Goal: Task Accomplishment & Management: Manage account settings

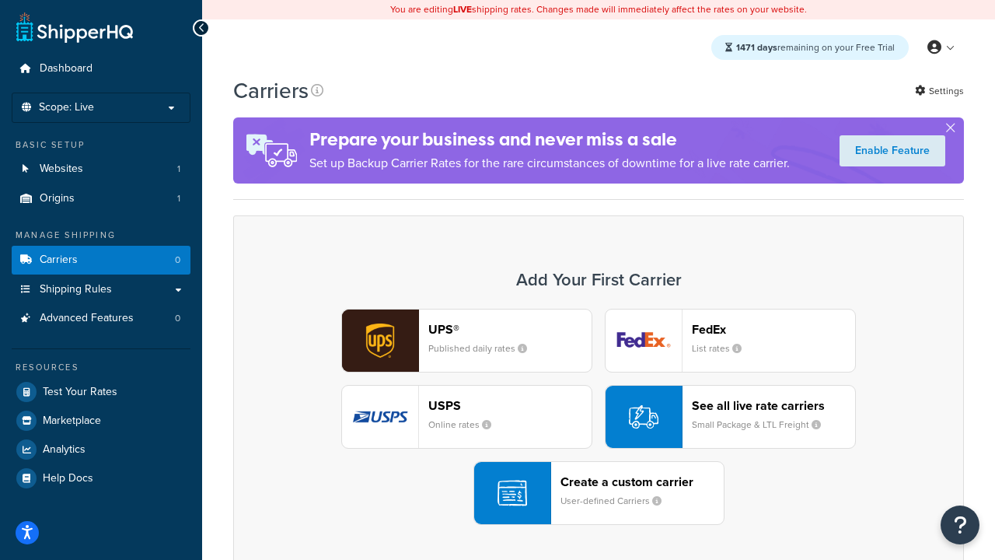
click at [599, 417] on div "UPS® Published daily rates FedEx List rates USPS Online rates See all live rate…" at bounding box center [599, 417] width 698 height 216
click at [774, 329] on header "FedEx" at bounding box center [773, 329] width 163 height 15
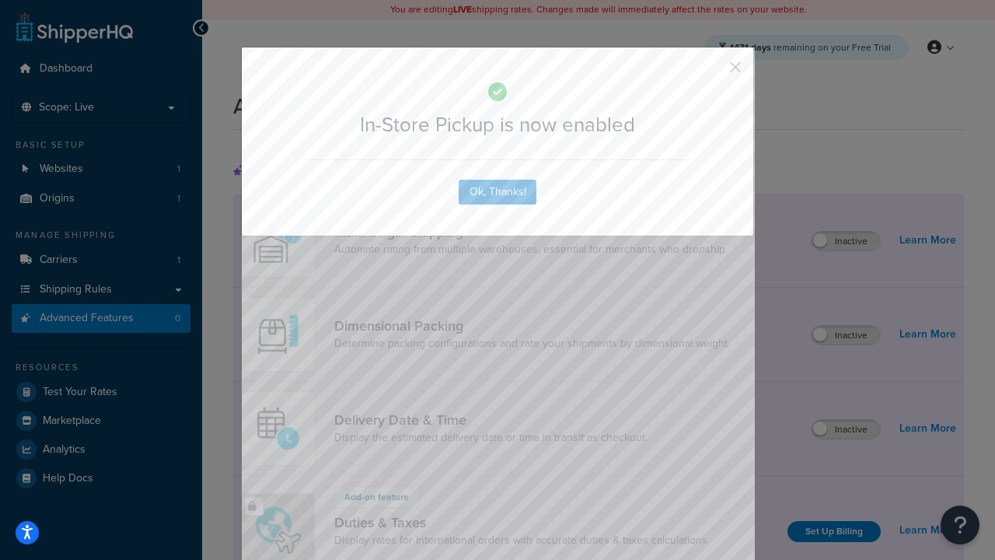
scroll to position [504, 0]
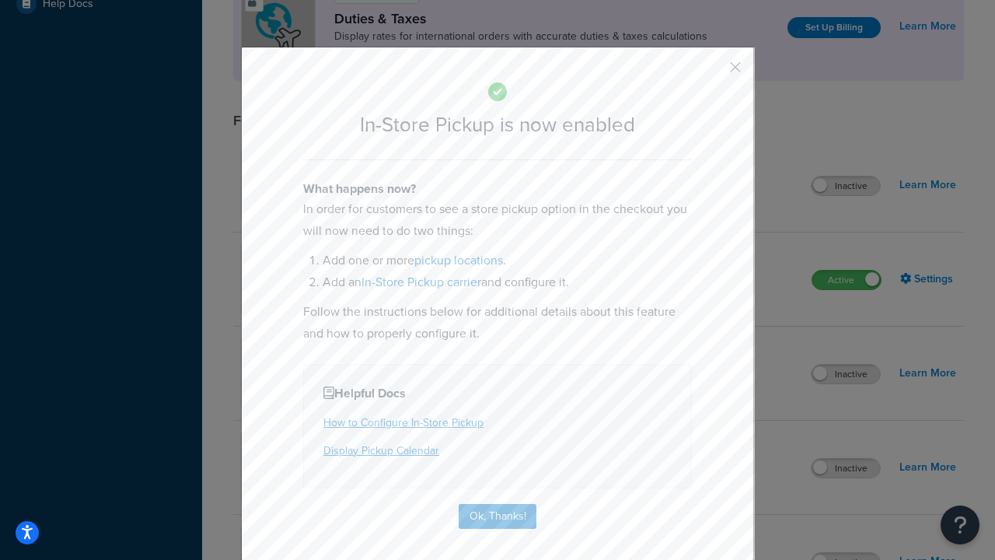
click at [712, 72] on button "button" at bounding box center [713, 73] width 4 height 4
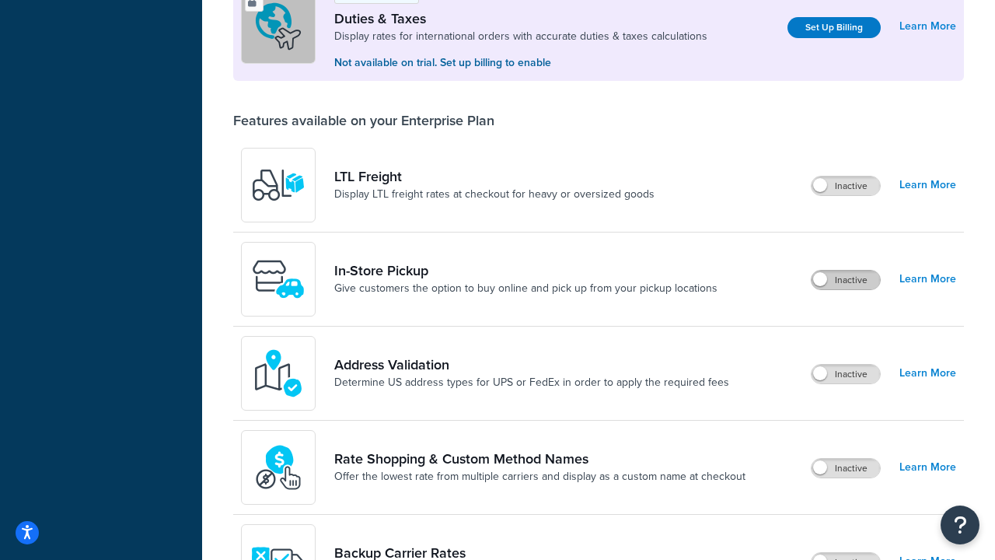
scroll to position [474, 0]
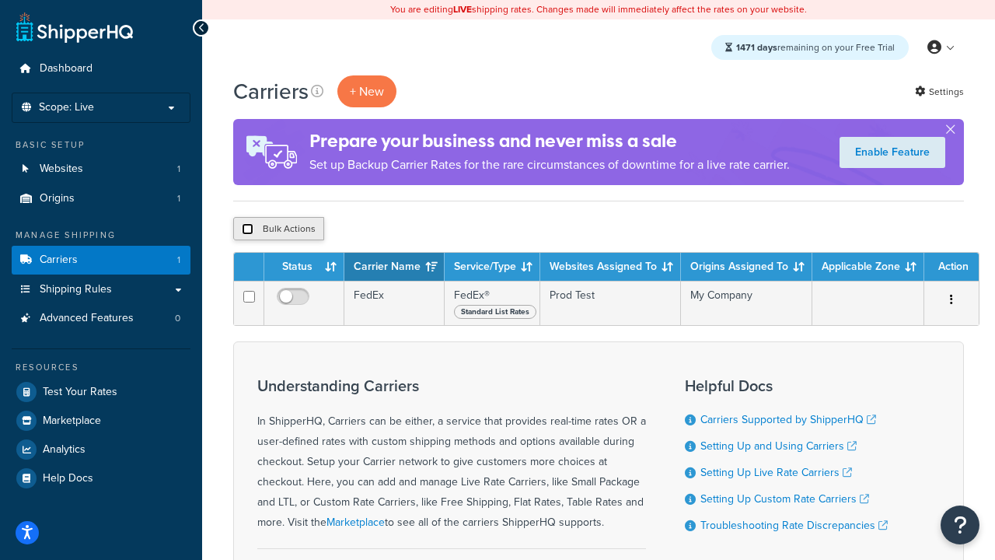
click at [247, 229] on input "checkbox" at bounding box center [248, 229] width 12 height 12
checkbox input "true"
click at [418, 229] on button "Delete" at bounding box center [415, 228] width 54 height 23
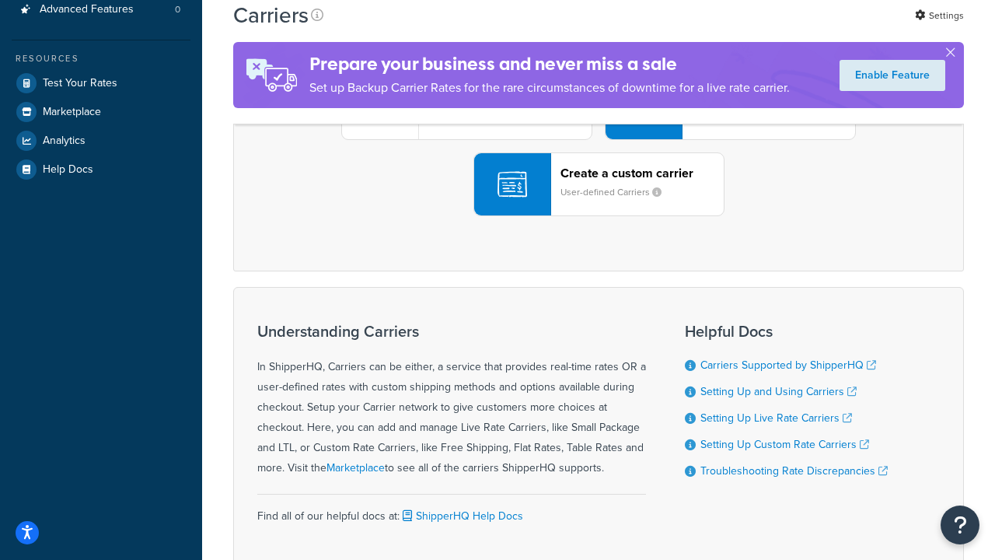
click at [599, 216] on div "UPS® Published daily rates FedEx List rates USPS Online rates See all live rate…" at bounding box center [599, 108] width 698 height 216
click at [599, 203] on div "Create a custom carrier User-defined Carriers" at bounding box center [642, 184] width 163 height 37
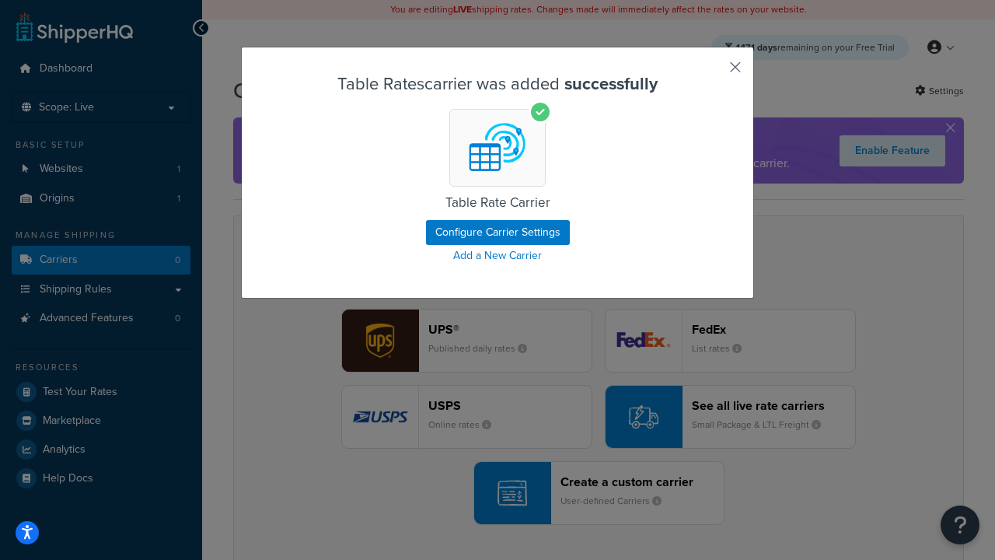
click at [712, 72] on button "button" at bounding box center [713, 73] width 4 height 4
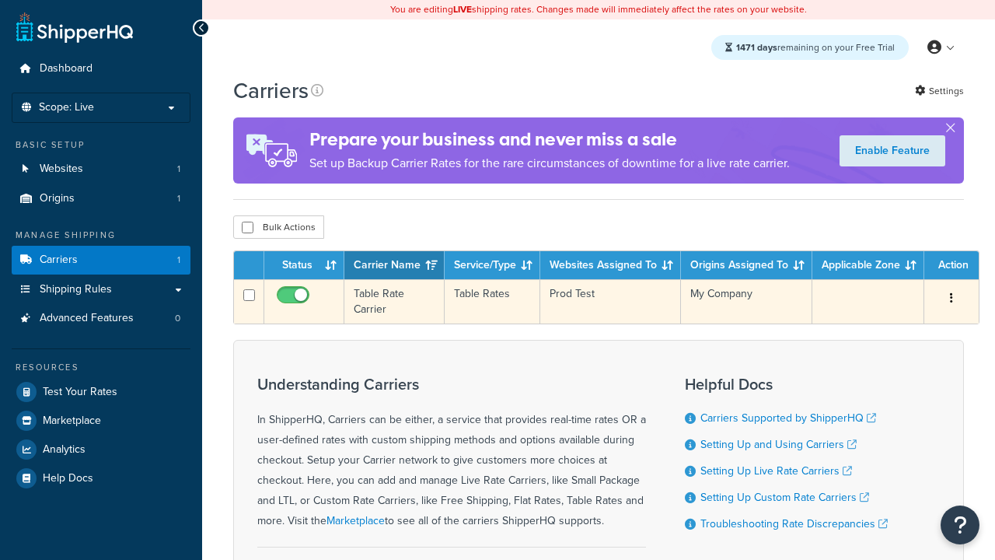
click at [952, 299] on icon "button" at bounding box center [951, 297] width 3 height 11
click at [0, 0] on link "Edit" at bounding box center [0, 0] width 0 height 0
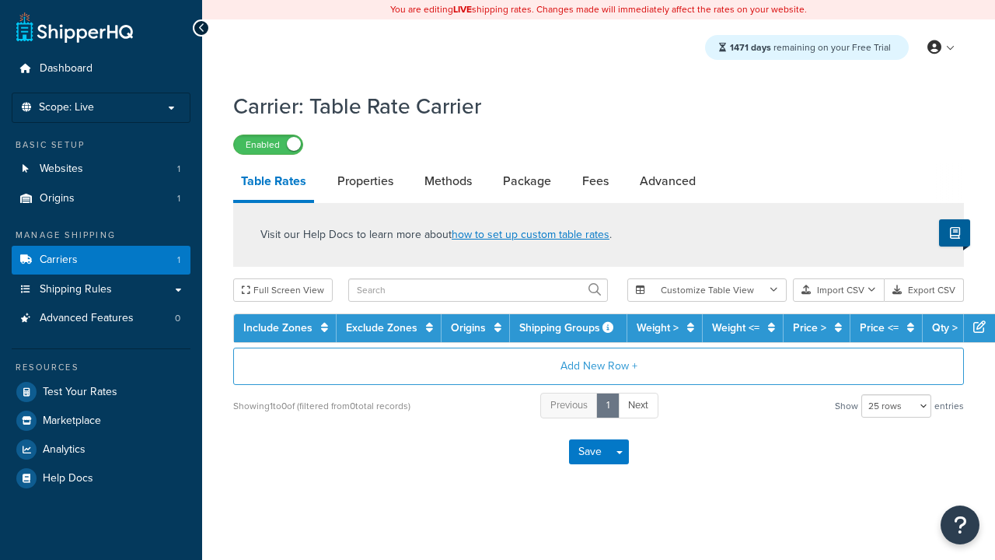
select select "25"
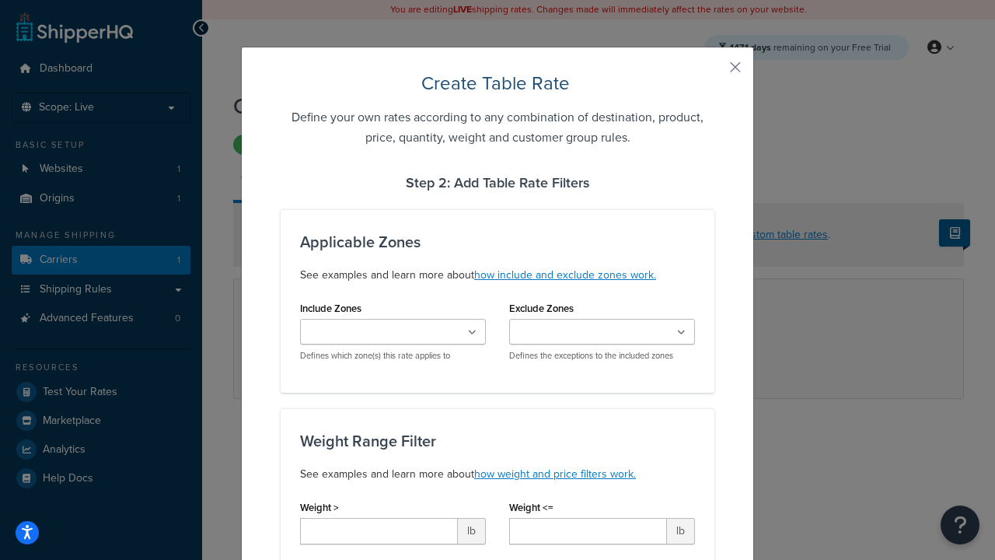
type input "10"
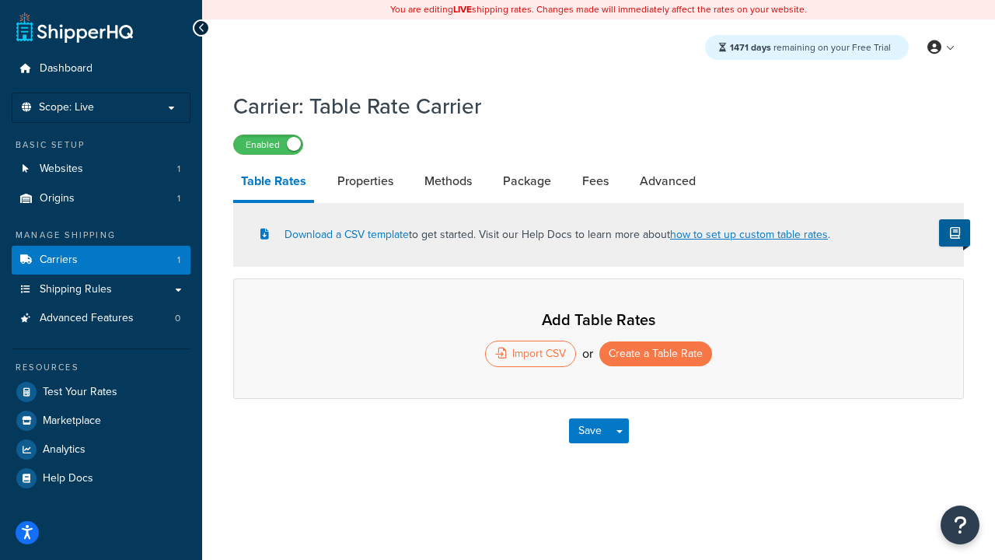
select select "25"
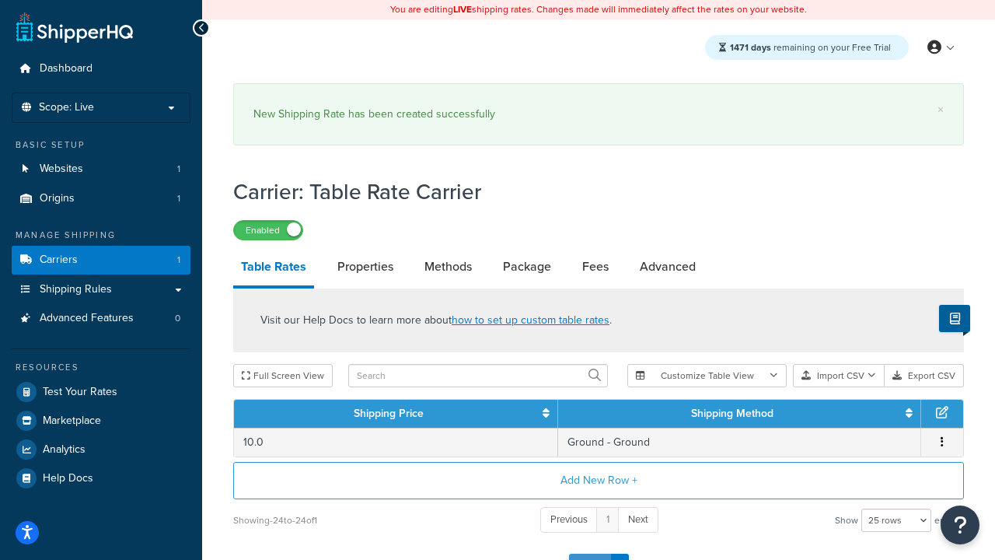
click at [589, 554] on button "Save" at bounding box center [590, 566] width 42 height 25
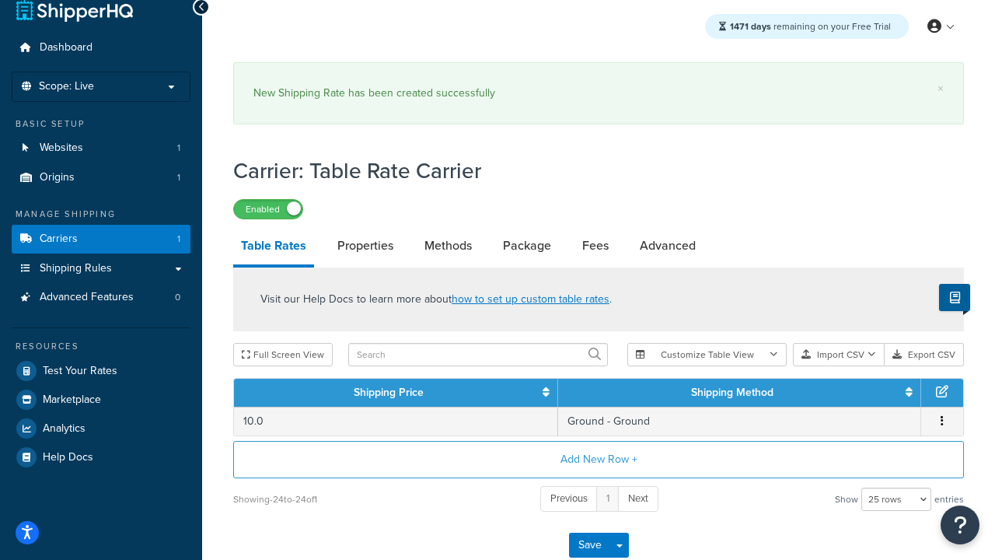
scroll to position [0, 0]
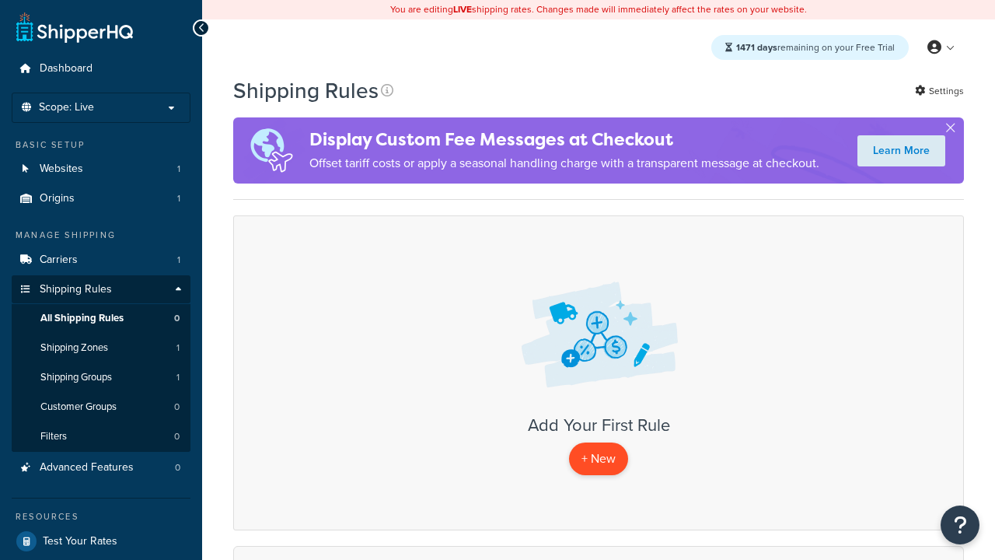
click at [599, 459] on p "+ New" at bounding box center [598, 458] width 59 height 32
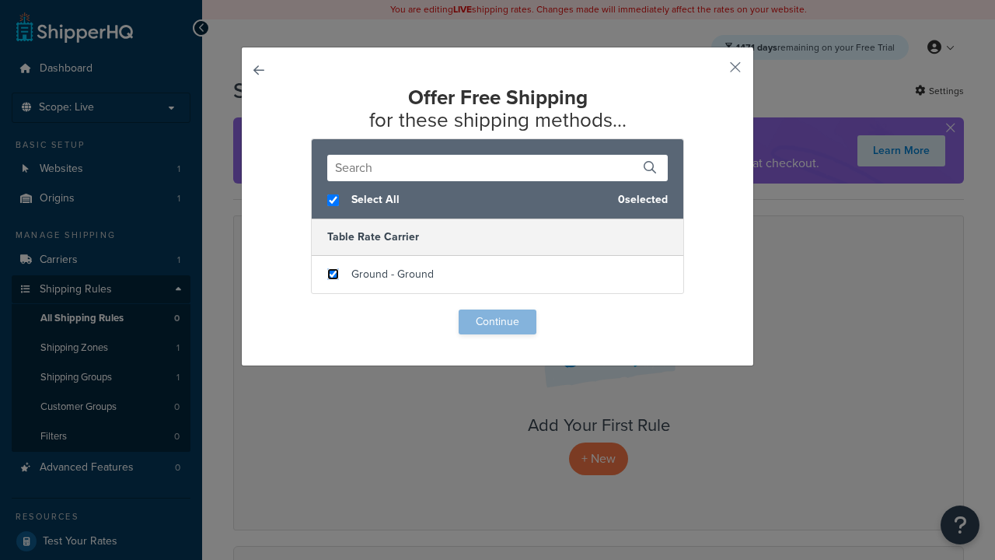
click at [333, 274] on input "checkbox" at bounding box center [333, 274] width 12 height 12
checkbox input "true"
click at [498, 322] on button "Continue" at bounding box center [498, 321] width 78 height 25
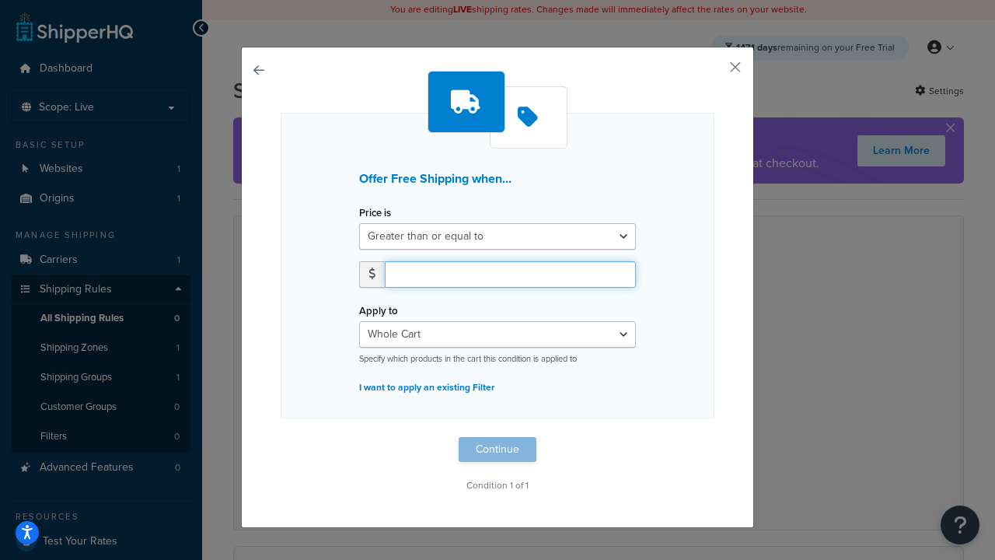
click at [510, 274] on input "number" at bounding box center [510, 274] width 251 height 26
type input "50"
click at [498, 449] on button "Continue" at bounding box center [498, 449] width 78 height 25
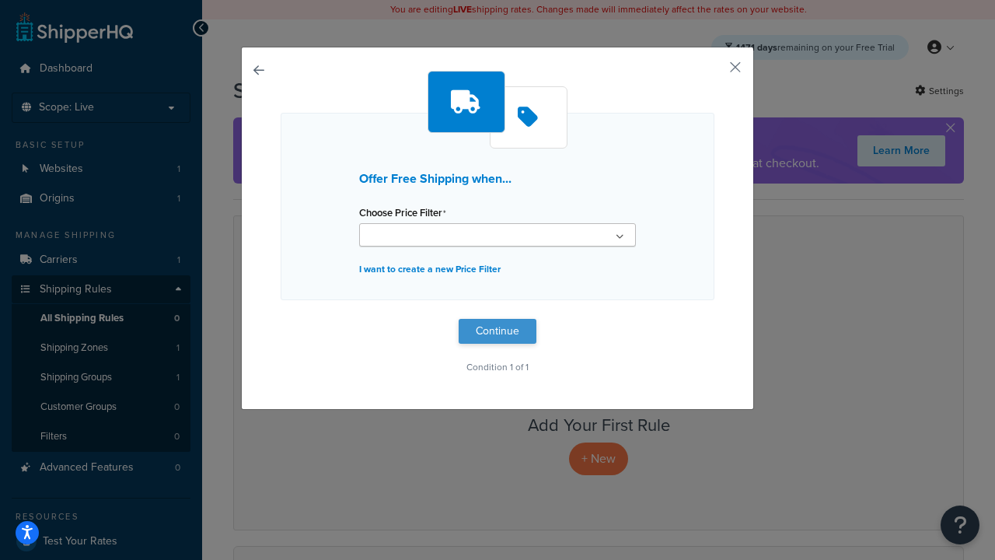
click at [498, 331] on button "Continue" at bounding box center [498, 331] width 78 height 25
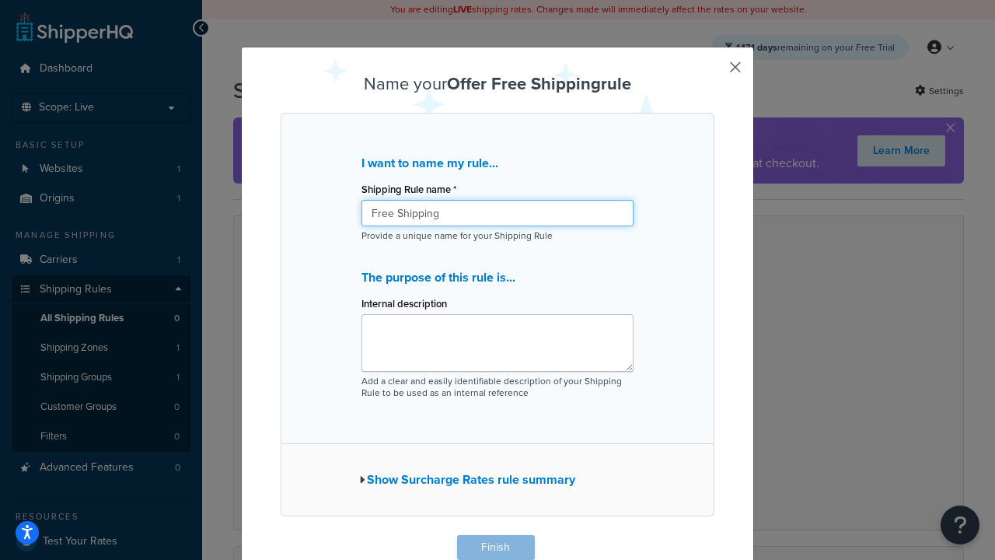
type input "Free Shipping"
click at [495, 547] on button "Finish" at bounding box center [496, 547] width 78 height 25
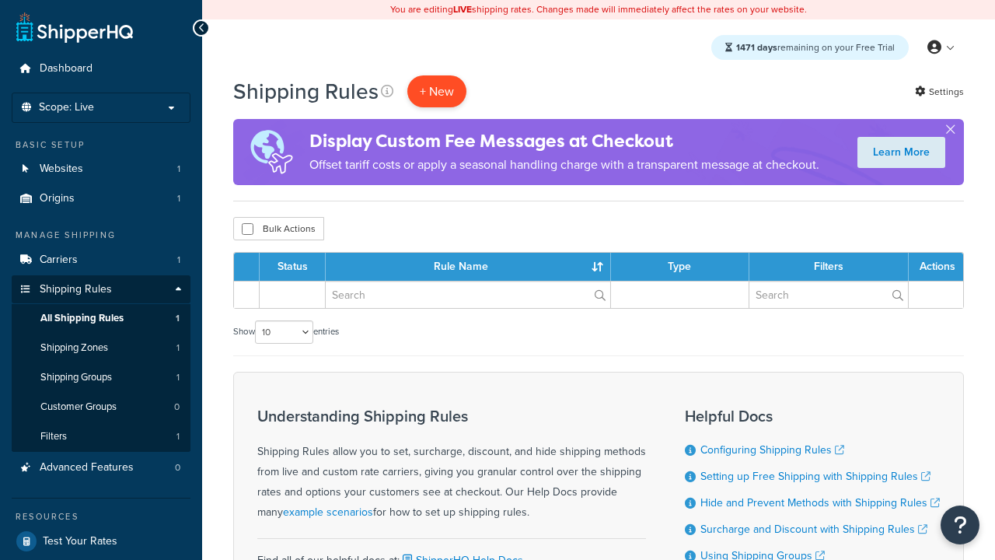
click at [437, 91] on p "+ New" at bounding box center [436, 91] width 59 height 32
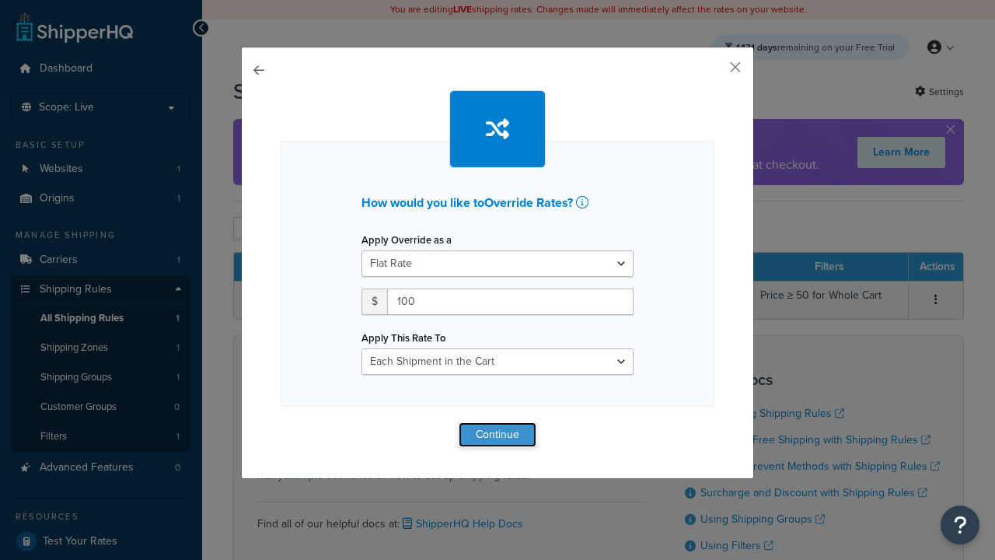
click at [498, 434] on button "Continue" at bounding box center [498, 434] width 78 height 25
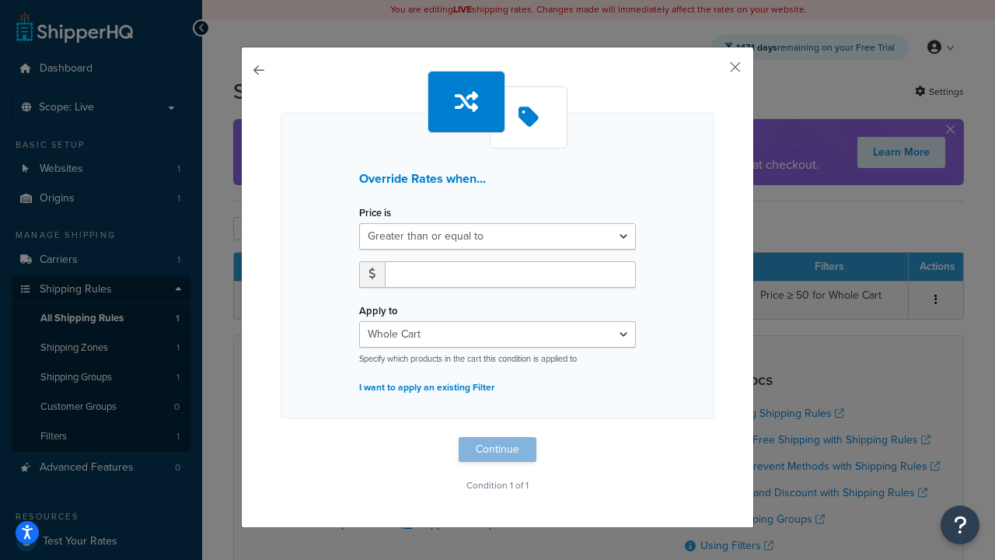
click at [375, 213] on label "Price is" at bounding box center [375, 213] width 32 height 12
click at [375, 223] on select "Greater than or equal to Between or equal to Less than or equal to" at bounding box center [497, 236] width 277 height 26
click at [510, 274] on input "number" at bounding box center [510, 274] width 251 height 26
type input "100"
click at [498, 449] on button "Continue" at bounding box center [498, 449] width 78 height 25
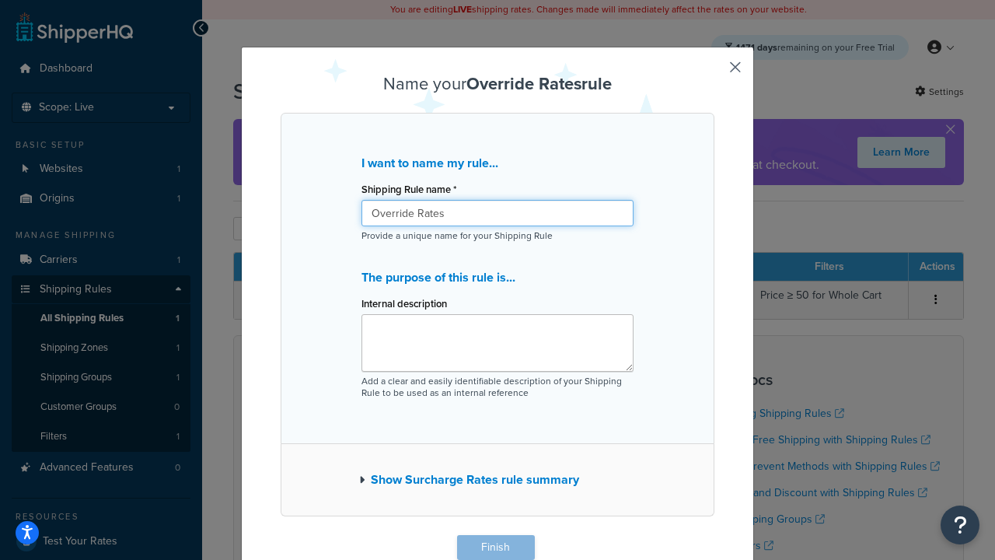
type input "Override Rates"
click at [495, 547] on button "Finish" at bounding box center [496, 547] width 78 height 25
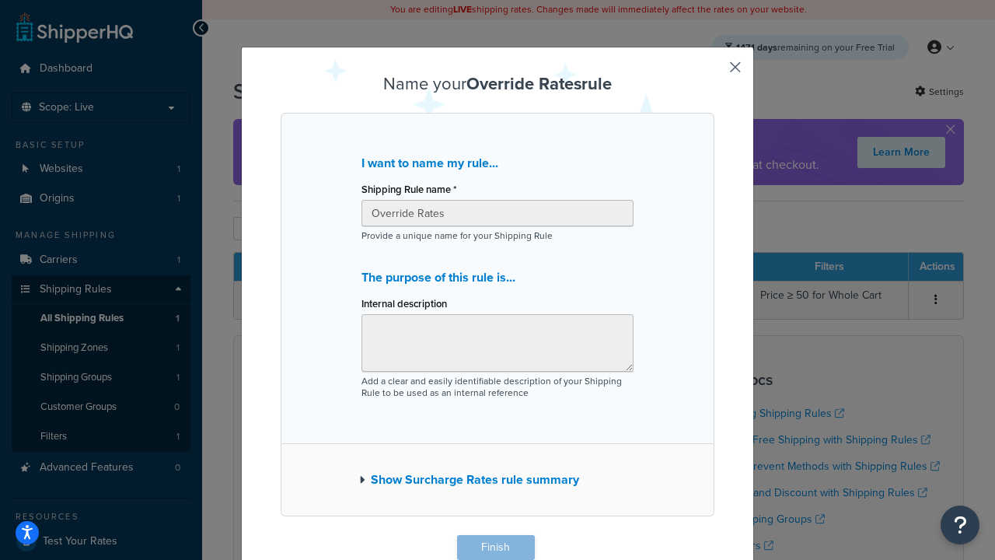
scroll to position [1, 0]
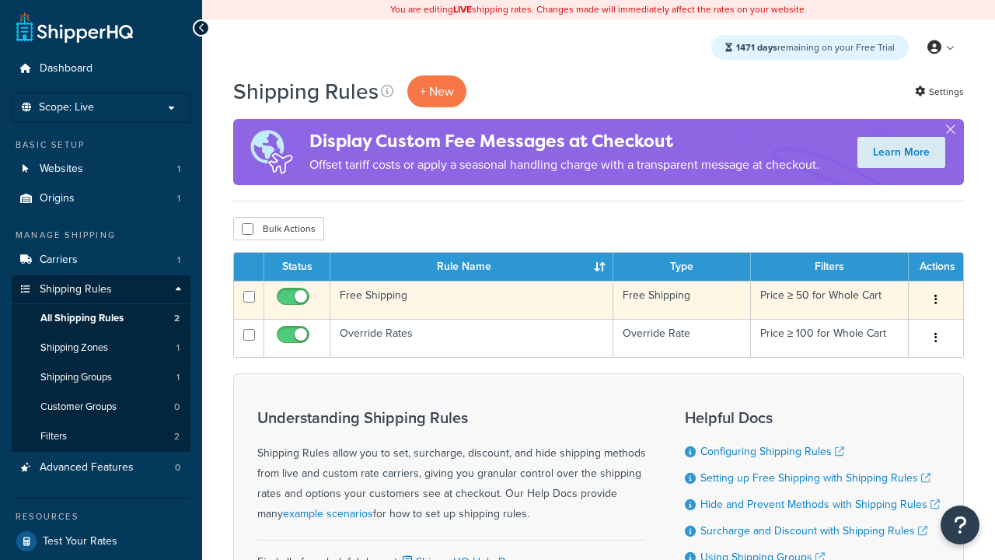
click at [935, 301] on icon "button" at bounding box center [936, 299] width 3 height 11
click at [0, 0] on link "Delete" at bounding box center [0, 0] width 0 height 0
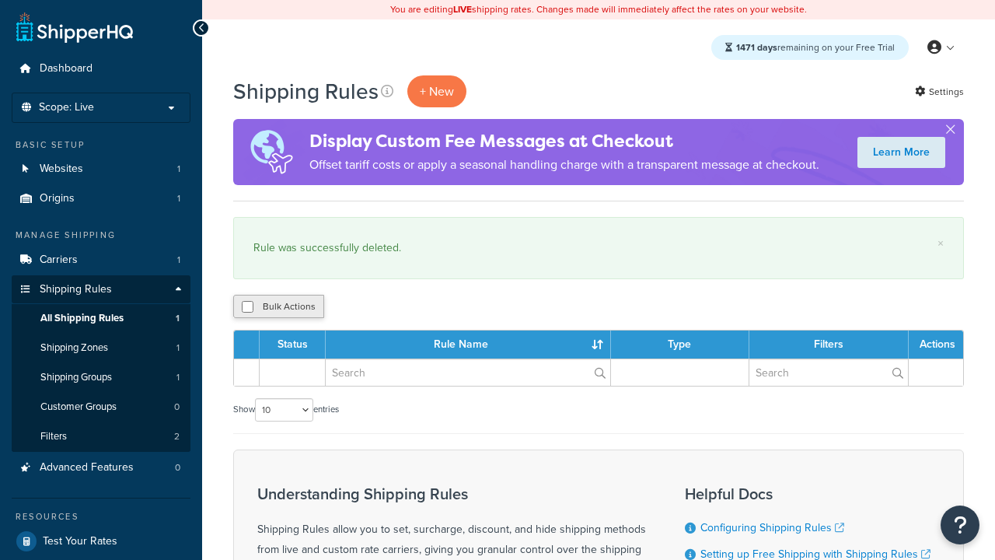
click at [278, 307] on button "Bulk Actions" at bounding box center [278, 306] width 91 height 23
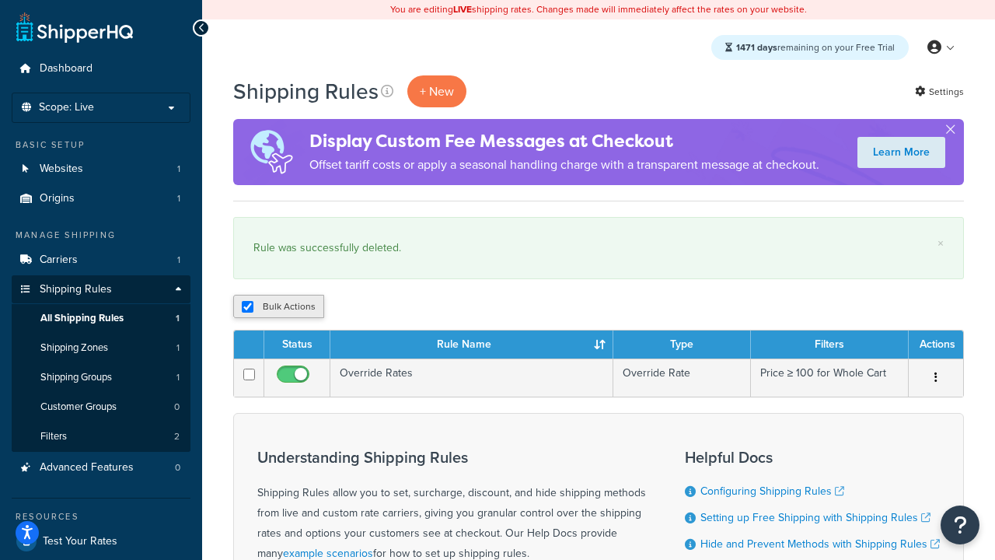
click at [278, 307] on button "Bulk Actions" at bounding box center [278, 306] width 91 height 23
checkbox input "true"
click at [0, 0] on button "Delete" at bounding box center [0, 0] width 0 height 0
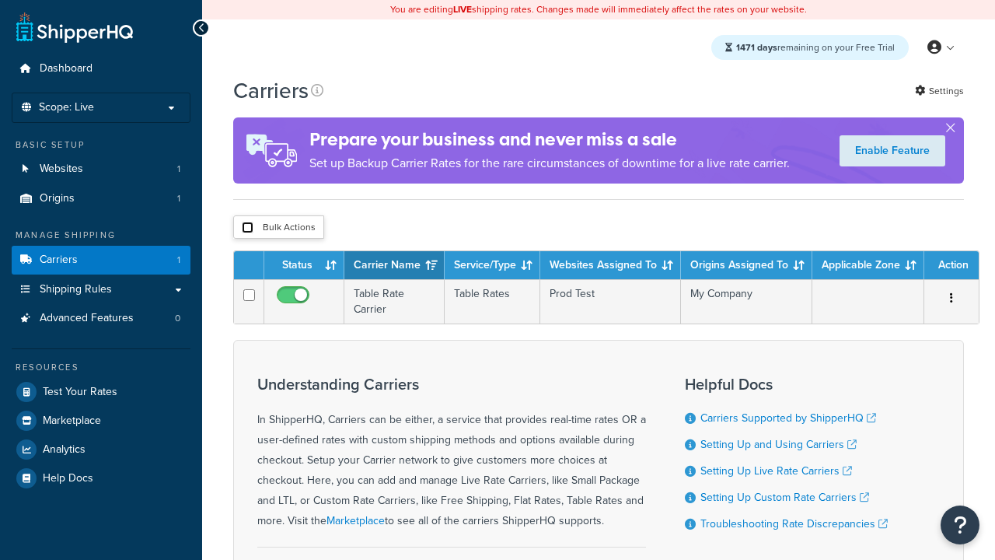
click at [247, 229] on input "checkbox" at bounding box center [248, 228] width 12 height 12
checkbox input "true"
click at [0, 0] on button "Delete" at bounding box center [0, 0] width 0 height 0
